Goal: Task Accomplishment & Management: Use online tool/utility

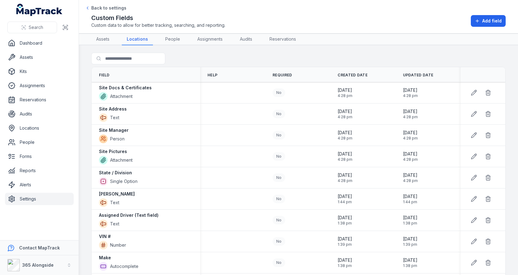
click at [47, 197] on link "Settings" at bounding box center [39, 199] width 69 height 12
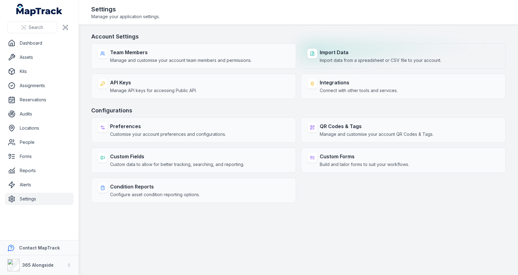
click at [326, 60] on span "Import data from a spreadsheet or CSV file to your account." at bounding box center [381, 60] width 122 height 6
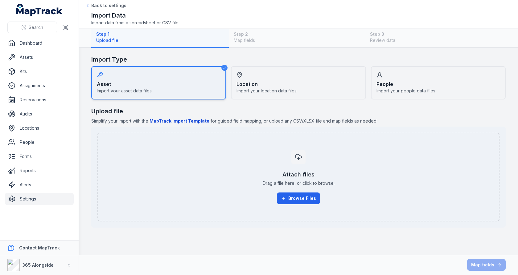
click at [253, 79] on div "Location Import your location data files" at bounding box center [298, 82] width 135 height 33
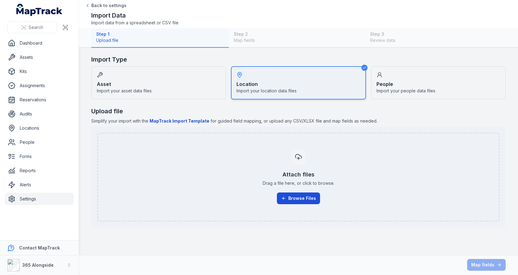
click at [295, 195] on button "Browse Files" at bounding box center [298, 199] width 43 height 12
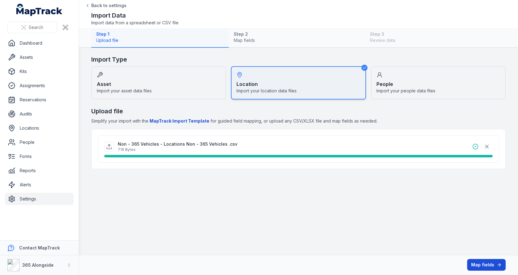
click at [472, 261] on button "Map fields" at bounding box center [486, 265] width 39 height 12
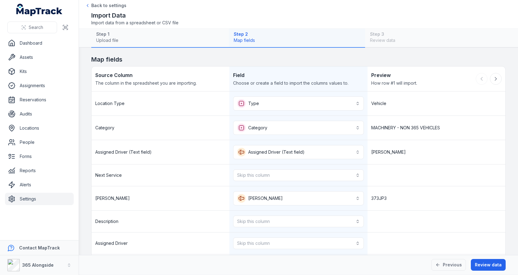
drag, startPoint x: 472, startPoint y: 261, endPoint x: 460, endPoint y: 248, distance: 17.0
click at [460, 248] on div "**********" at bounding box center [298, 137] width 439 height 275
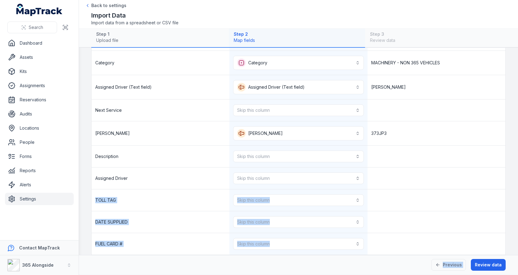
scroll to position [89, 0]
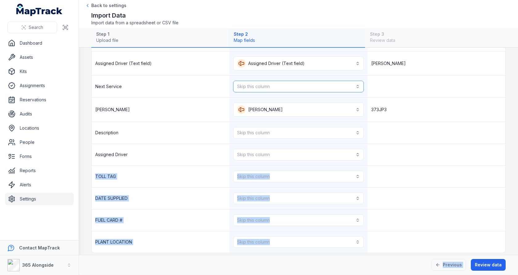
click at [303, 87] on button "Skip this column" at bounding box center [298, 87] width 130 height 12
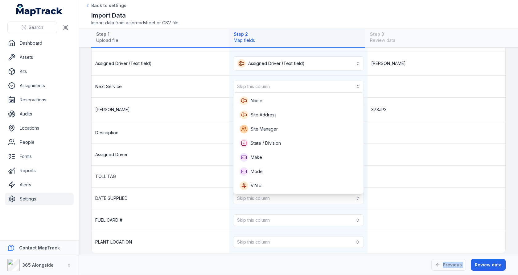
click at [399, 87] on div "Next Service Skip this column" at bounding box center [299, 87] width 414 height 22
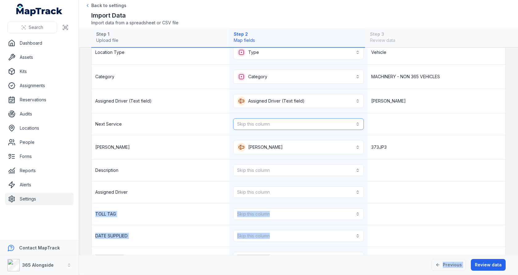
scroll to position [51, 0]
click at [317, 165] on button "Skip this column" at bounding box center [298, 171] width 130 height 12
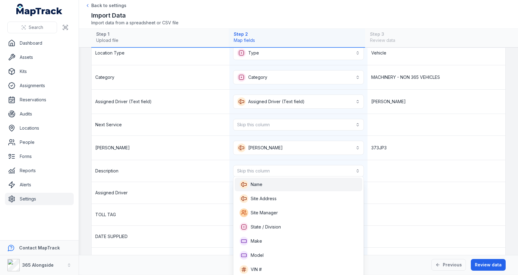
click at [296, 183] on div "Name" at bounding box center [299, 184] width 118 height 9
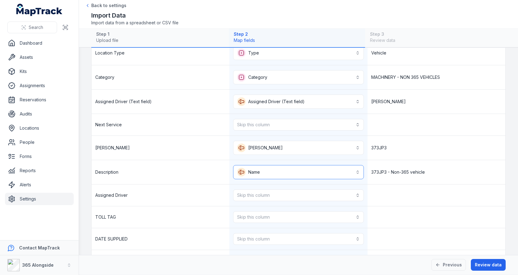
scroll to position [36, 0]
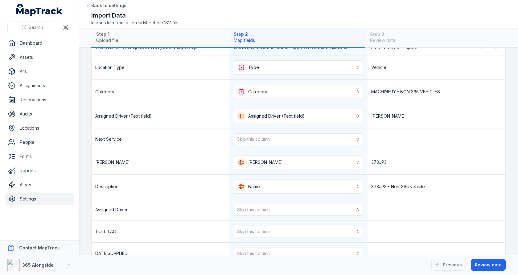
click at [386, 154] on div "373JP3" at bounding box center [437, 163] width 138 height 24
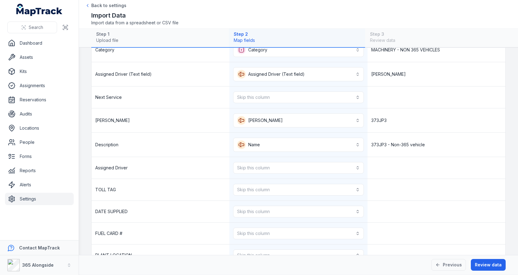
scroll to position [87, 0]
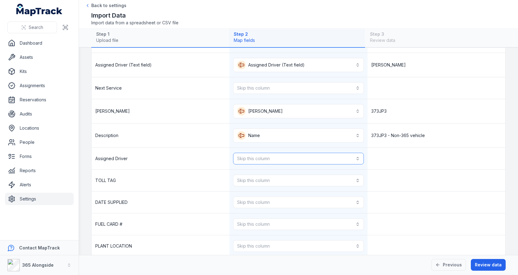
click at [316, 157] on button "Skip this column" at bounding box center [298, 159] width 130 height 12
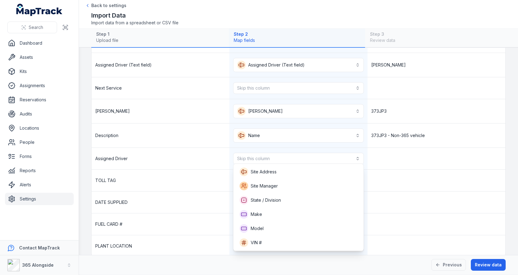
click at [387, 163] on div "Assigned Driver Skip this column" at bounding box center [299, 159] width 414 height 22
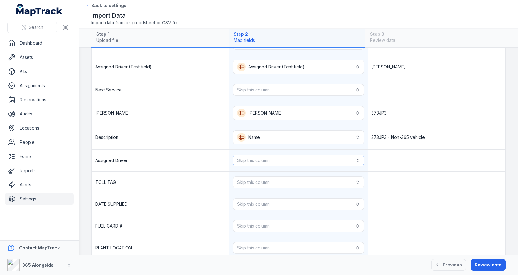
scroll to position [92, 0]
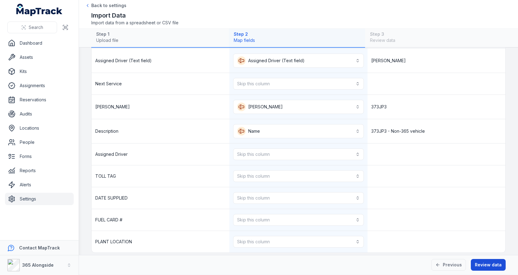
click at [480, 263] on button "Review data" at bounding box center [488, 265] width 35 height 12
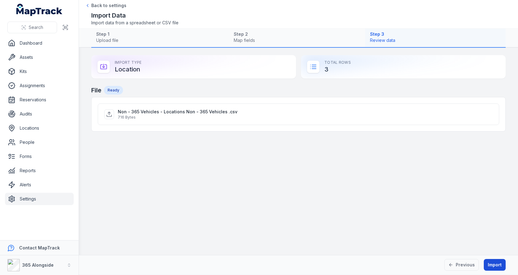
click at [499, 268] on button "Import" at bounding box center [495, 265] width 22 height 12
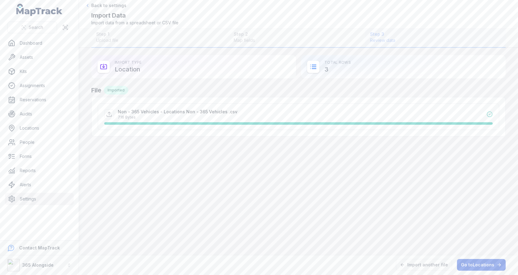
click at [479, 267] on link "Go to Locations" at bounding box center [481, 265] width 49 height 12
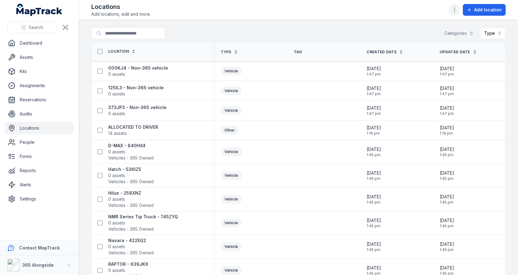
click at [452, 12] on button "button" at bounding box center [455, 10] width 12 height 12
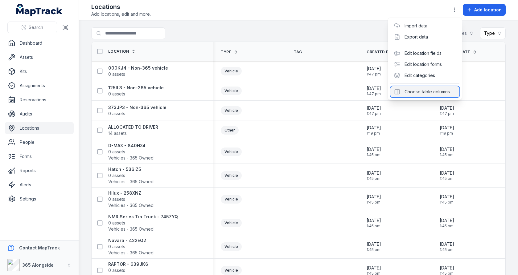
click at [417, 92] on div "Choose table columns" at bounding box center [425, 91] width 69 height 11
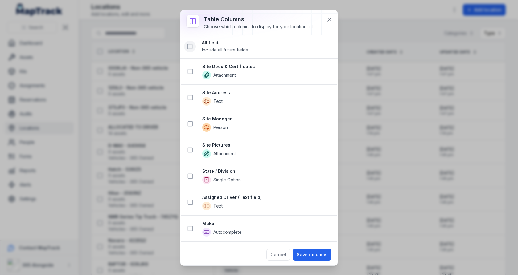
click at [190, 49] on icon at bounding box center [190, 46] width 6 height 6
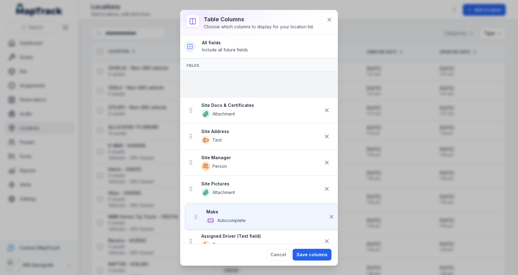
drag, startPoint x: 190, startPoint y: 114, endPoint x: 194, endPoint y: 88, distance: 26.9
click at [194, 88] on ul "Site Docs & Certificates Attachment Site Address Text Site Manager Person Site …" at bounding box center [258, 255] width 157 height 367
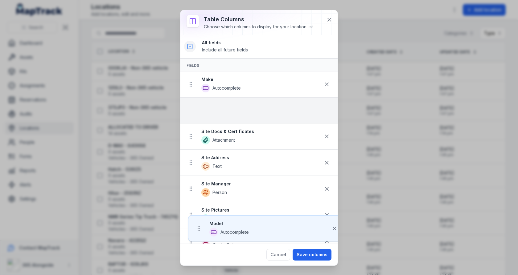
drag, startPoint x: 192, startPoint y: 150, endPoint x: 199, endPoint y: 109, distance: 42.4
click at [199, 109] on ul "Make Autocomplete Site Docs & Certificates Attachment Site Address Text Site Ma…" at bounding box center [258, 255] width 157 height 367
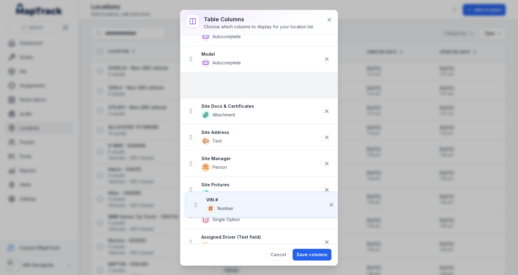
drag, startPoint x: 191, startPoint y: 177, endPoint x: 195, endPoint y: 83, distance: 94.2
click at [195, 83] on ul "Make Autocomplete Model Autocomplete Site Docs & Certificates Attachment Site A…" at bounding box center [258, 203] width 157 height 367
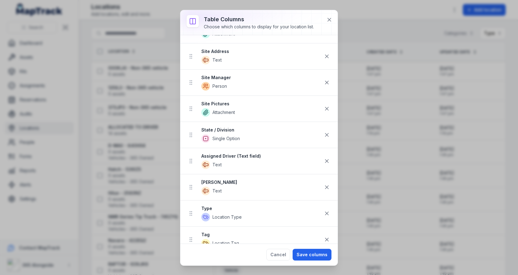
scroll to position [134, 0]
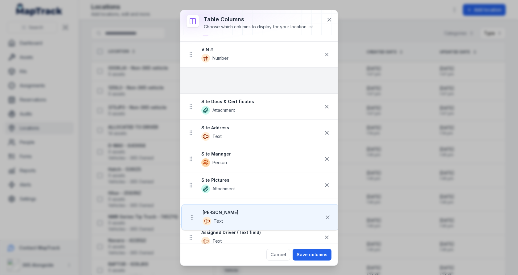
drag, startPoint x: 190, startPoint y: 185, endPoint x: 191, endPoint y: 81, distance: 104.3
click at [191, 81] on ul "Make Autocomplete Model Autocomplete VIN # Number Site Docs & Certificates Atta…" at bounding box center [258, 172] width 157 height 367
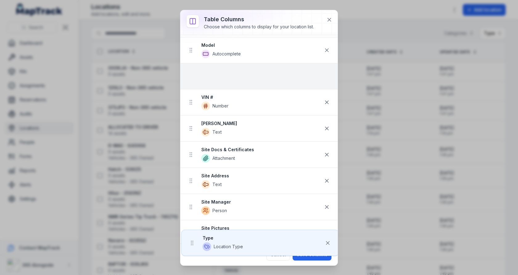
scroll to position [46, 0]
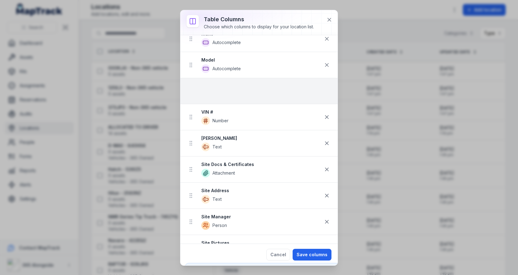
drag, startPoint x: 190, startPoint y: 169, endPoint x: 195, endPoint y: 97, distance: 72.3
click at [195, 97] on ul "Make Autocomplete Model Autocomplete VIN # Number [PERSON_NAME] Text Site Docs …" at bounding box center [258, 209] width 157 height 367
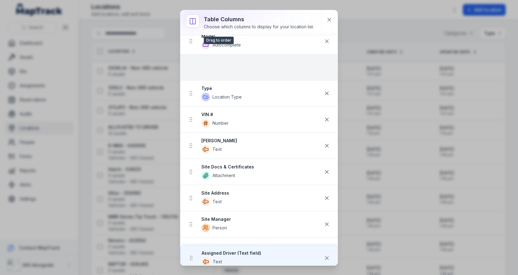
scroll to position [0, 0]
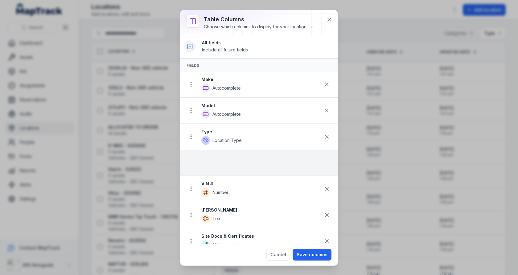
drag, startPoint x: 191, startPoint y: 130, endPoint x: 196, endPoint y: 153, distance: 23.5
click at [196, 153] on ul "Make Autocomplete Model Autocomplete Type Location Type VIN # Number [PERSON_NA…" at bounding box center [258, 255] width 157 height 367
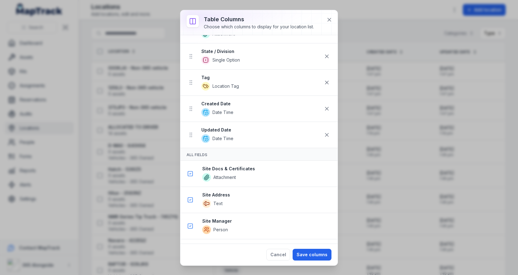
scroll to position [319, 0]
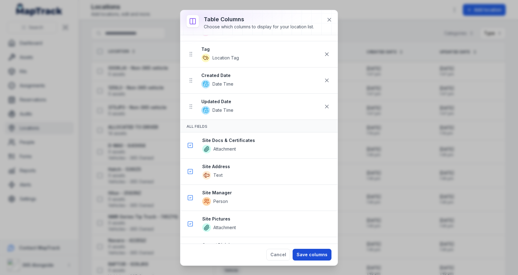
click at [307, 256] on button "Save columns" at bounding box center [312, 255] width 39 height 12
